Goal: Task Accomplishment & Management: Use online tool/utility

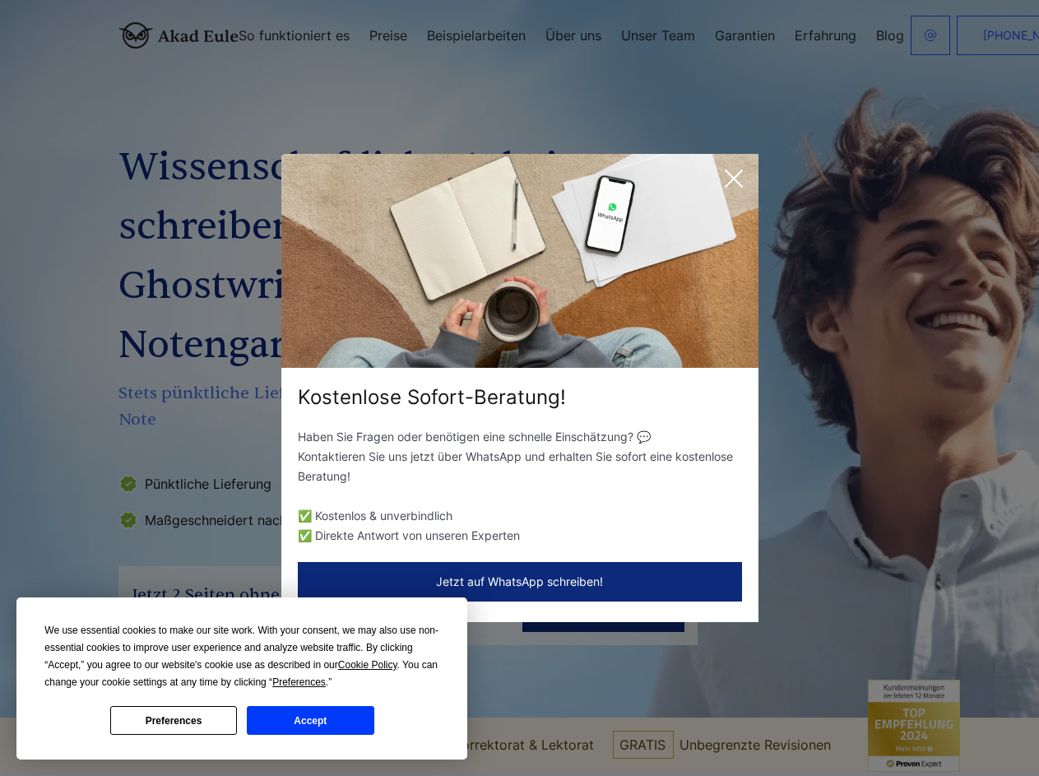
click at [519, 388] on div "Kostenlose Sofort-Beratung!" at bounding box center [519, 397] width 477 height 26
click at [370, 665] on span "Cookie Policy" at bounding box center [367, 665] width 59 height 12
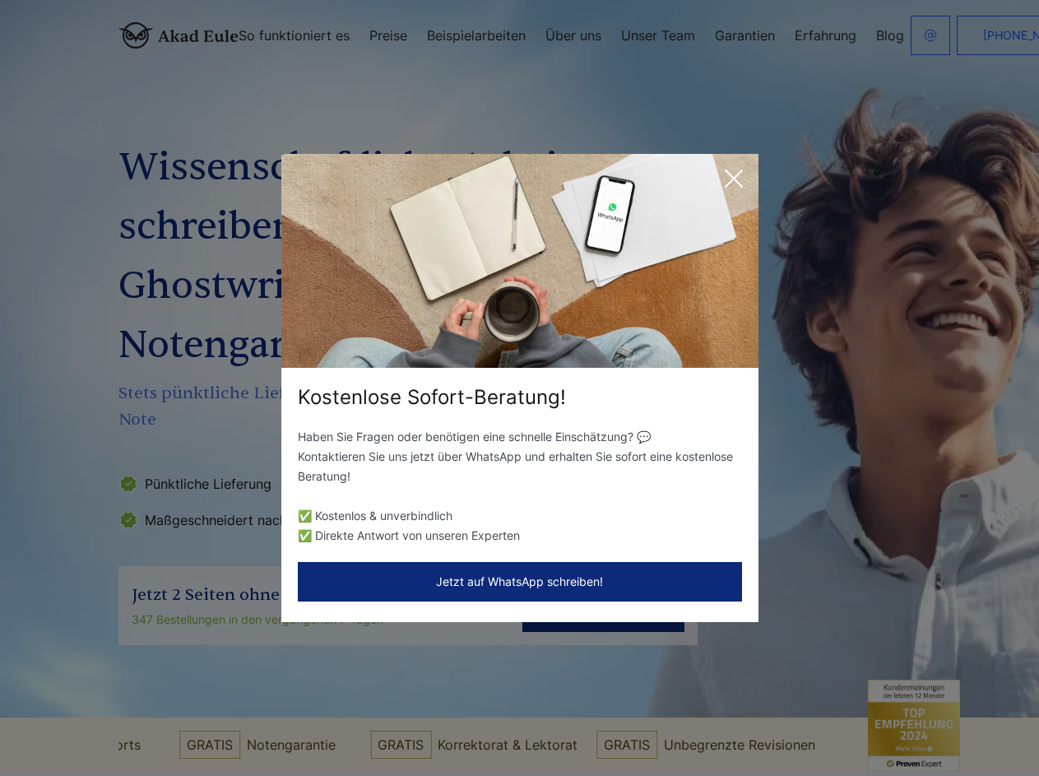
click at [318, 682] on div "Kostenlose Sofort-Beratung! Haben Sie Fragen oder benötigen eine schnelle Einsc…" at bounding box center [519, 388] width 1039 height 776
click at [174, 720] on div "Kostenlose Sofort-Beratung! Haben Sie Fragen oder benötigen eine schnelle Einsc…" at bounding box center [519, 388] width 1039 height 776
click at [310, 720] on div "Kostenlose Sofort-Beratung! Haben Sie Fragen oder benötigen eine schnelle Einsc…" at bounding box center [519, 388] width 1039 height 776
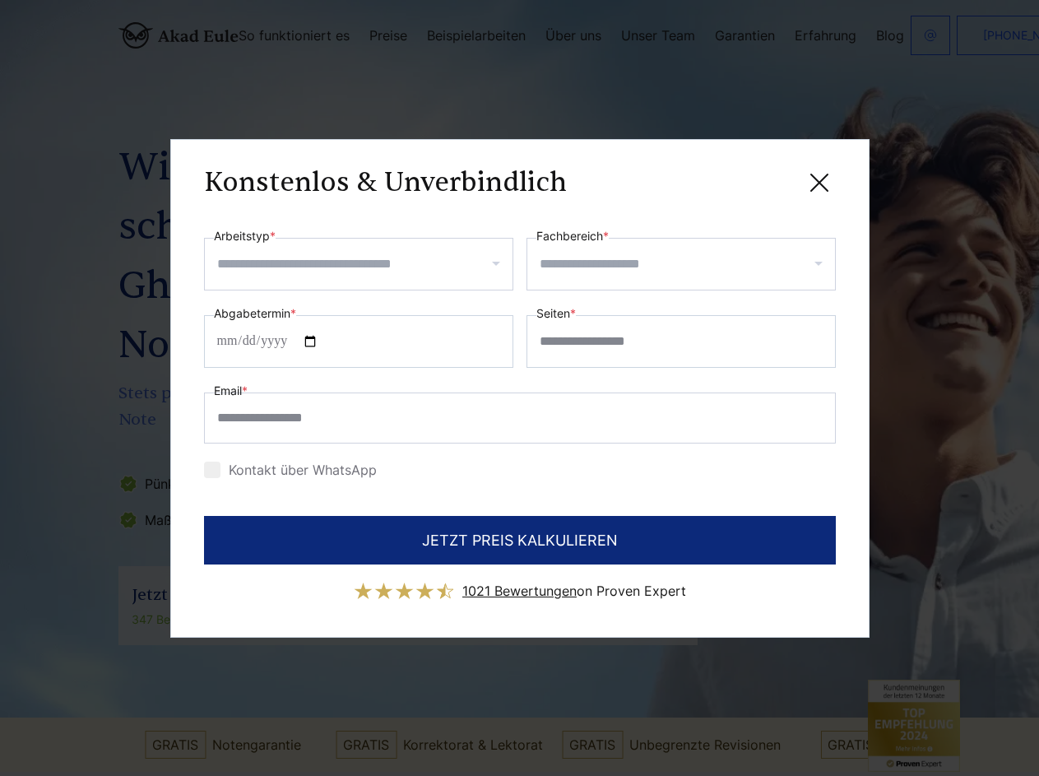
click at [734, 179] on div "Konstenlos & Unverbindlich" at bounding box center [520, 183] width 632 height 21
click at [520, 583] on span "1021 Bewertungen" at bounding box center [520, 591] width 114 height 16
